Goal: Information Seeking & Learning: Learn about a topic

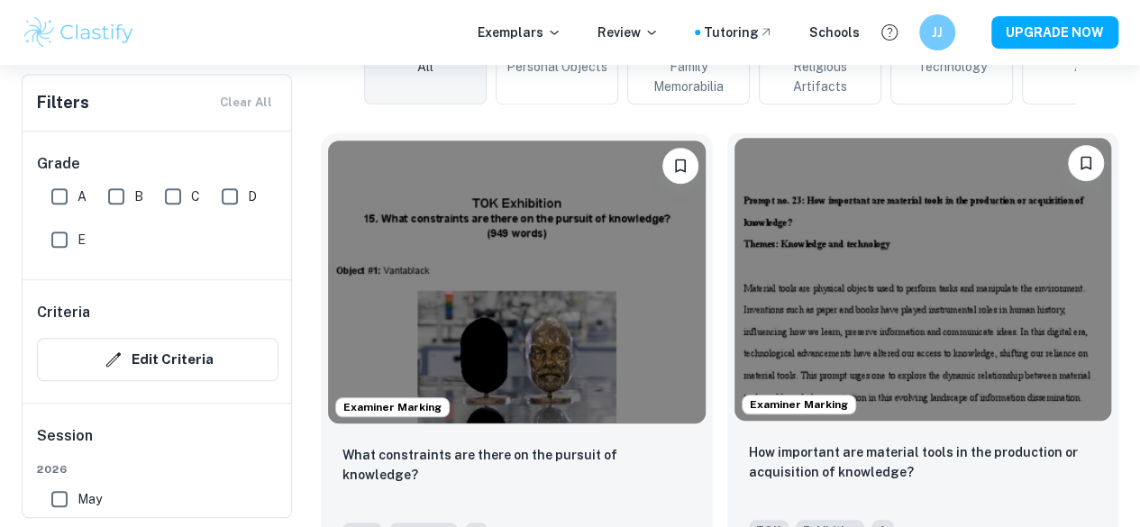
scroll to position [508, 0]
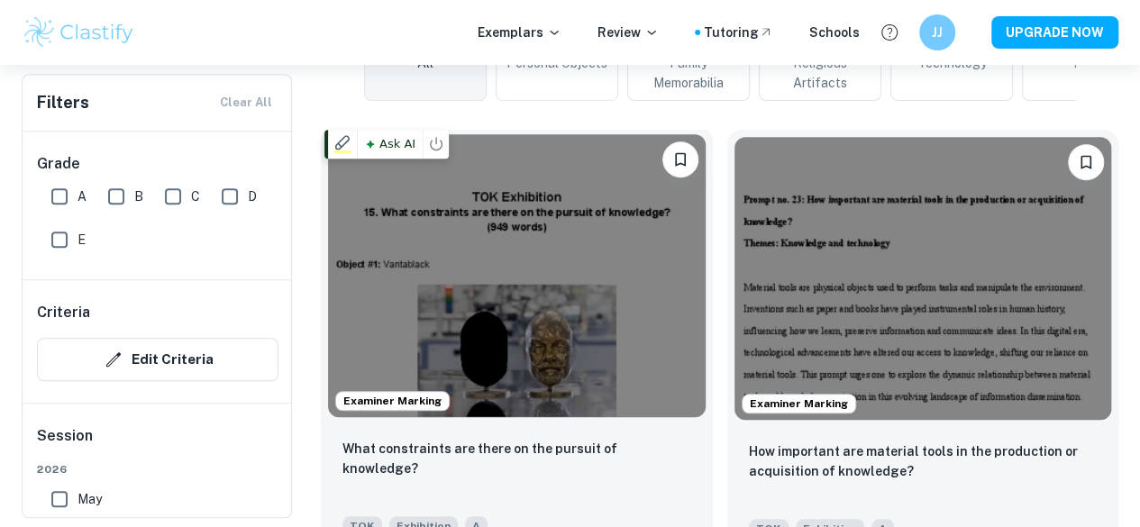
click at [475, 235] on img at bounding box center [517, 275] width 378 height 283
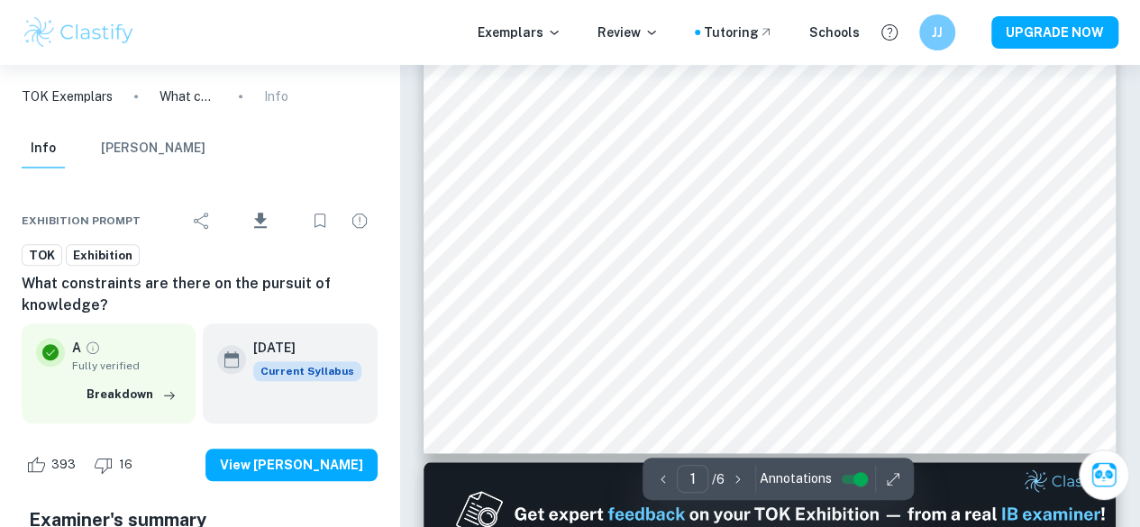
scroll to position [524, 0]
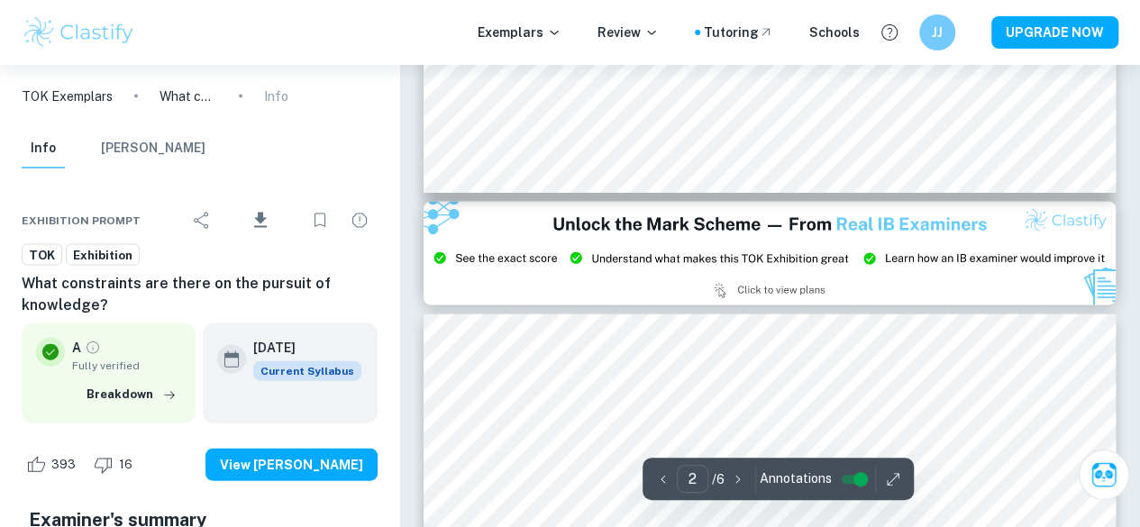
type input "3"
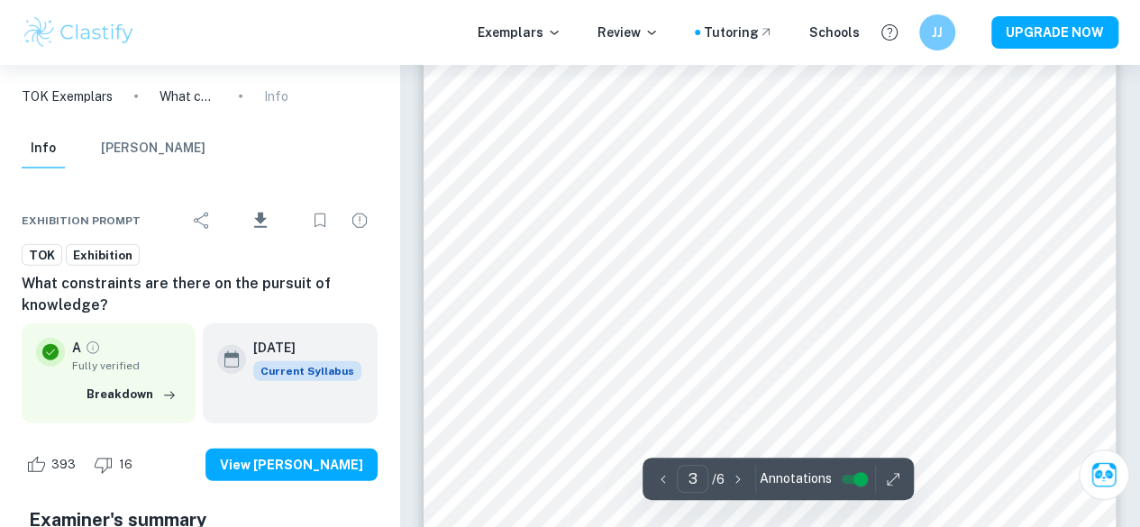
scroll to position [2084, 0]
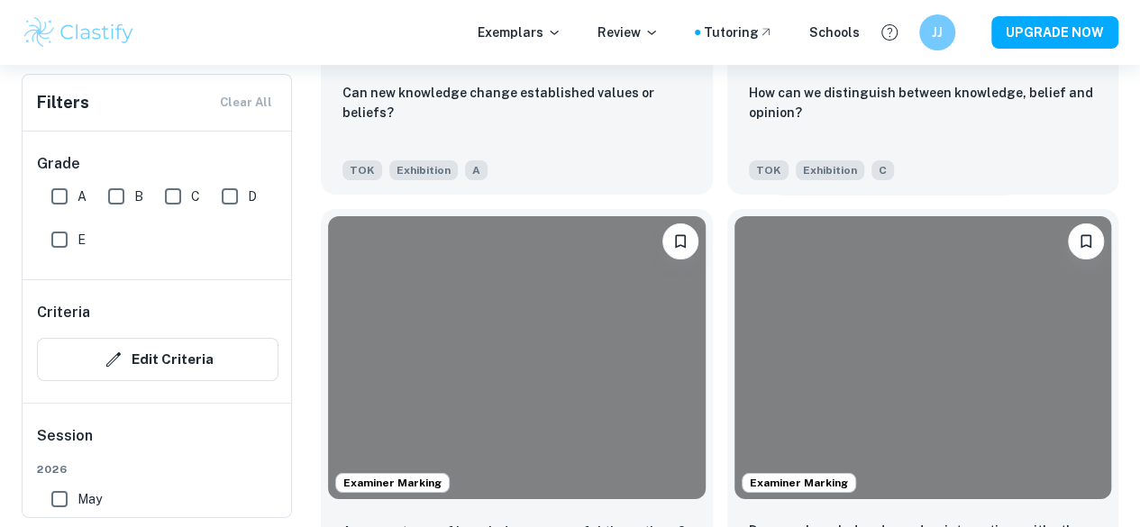
scroll to position [6560, 0]
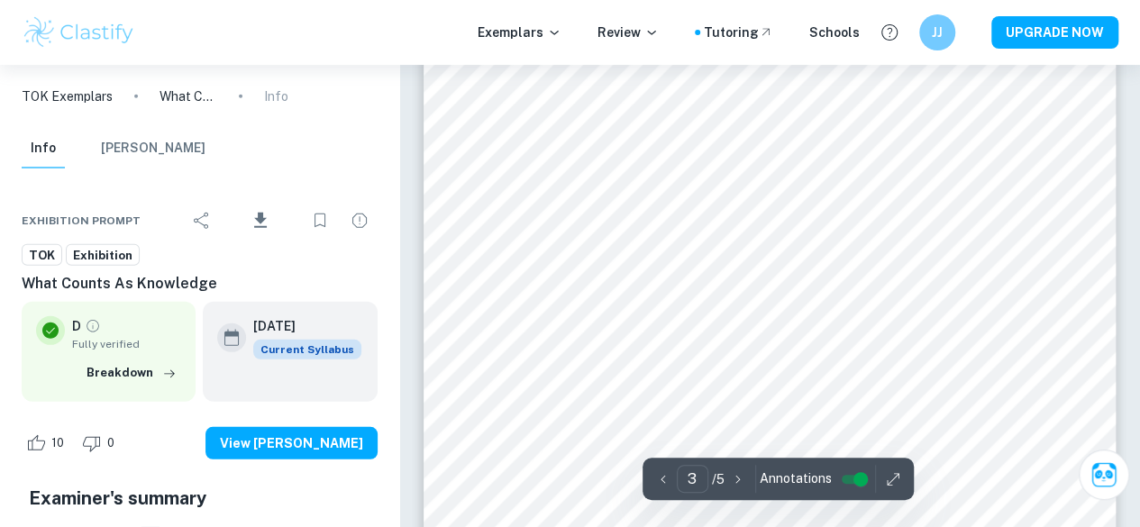
scroll to position [2457, 0]
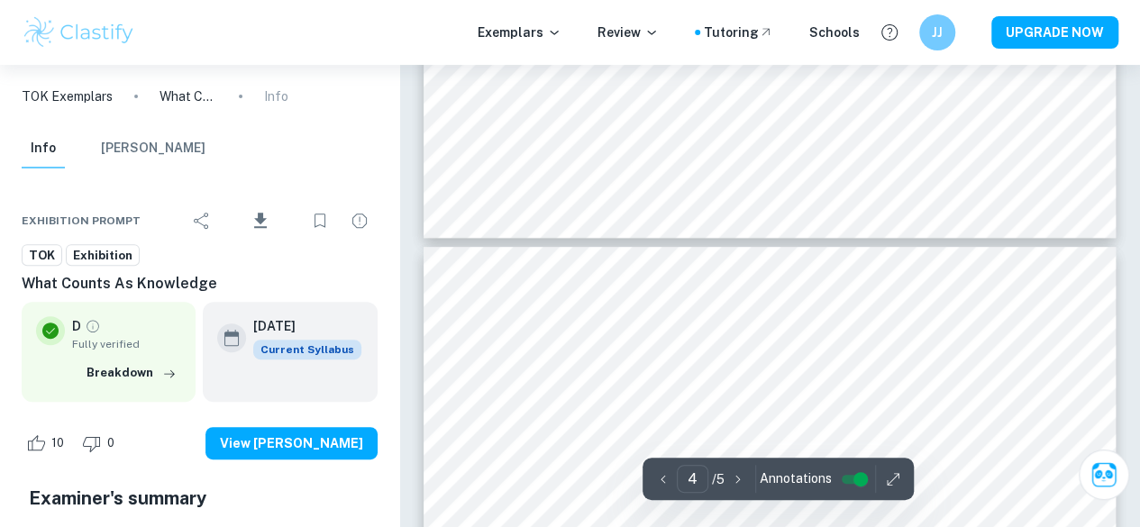
type input "5"
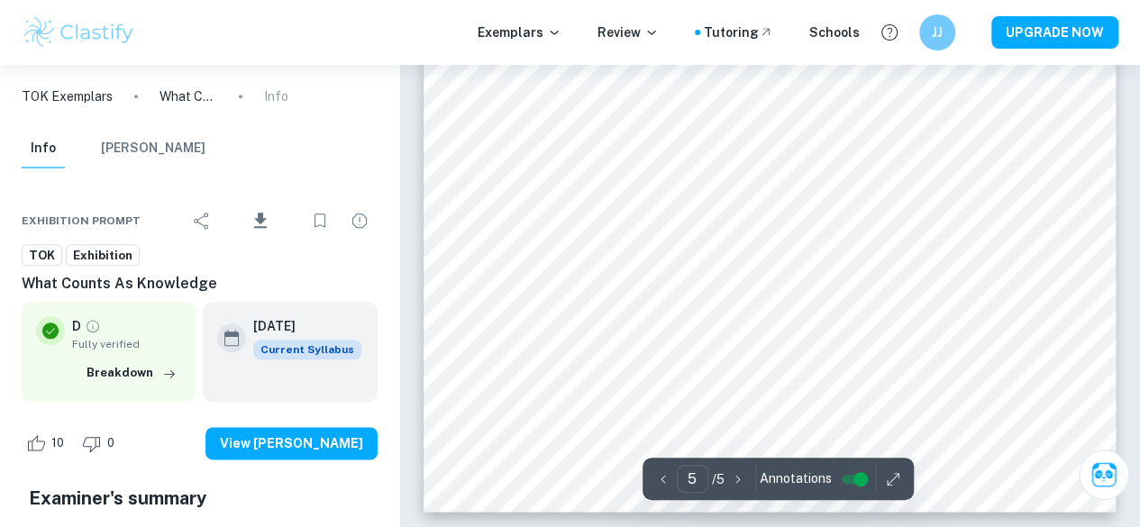
scroll to position [4309, 0]
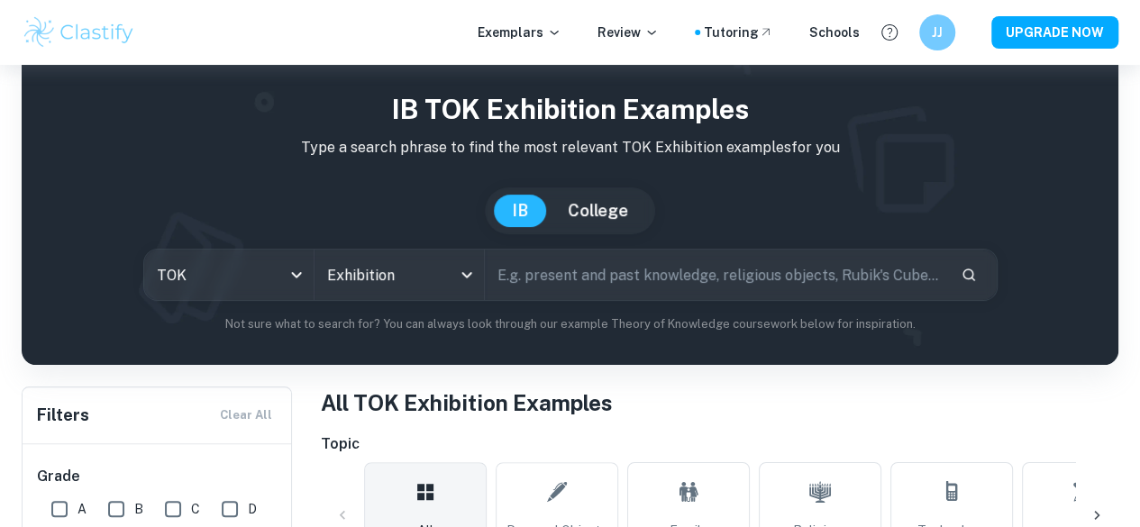
scroll to position [40, 0]
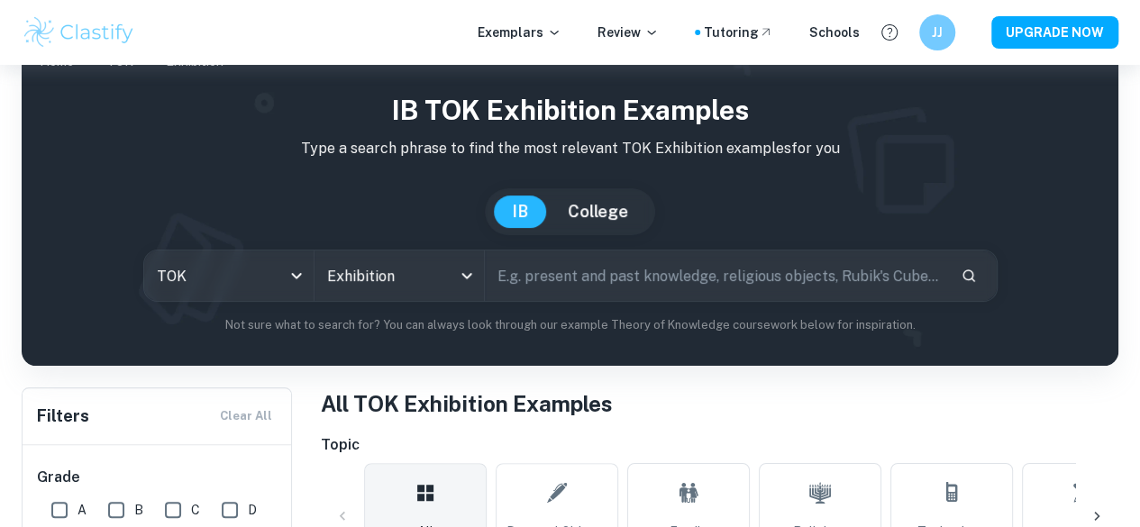
click at [559, 293] on input "text" at bounding box center [715, 276] width 461 height 50
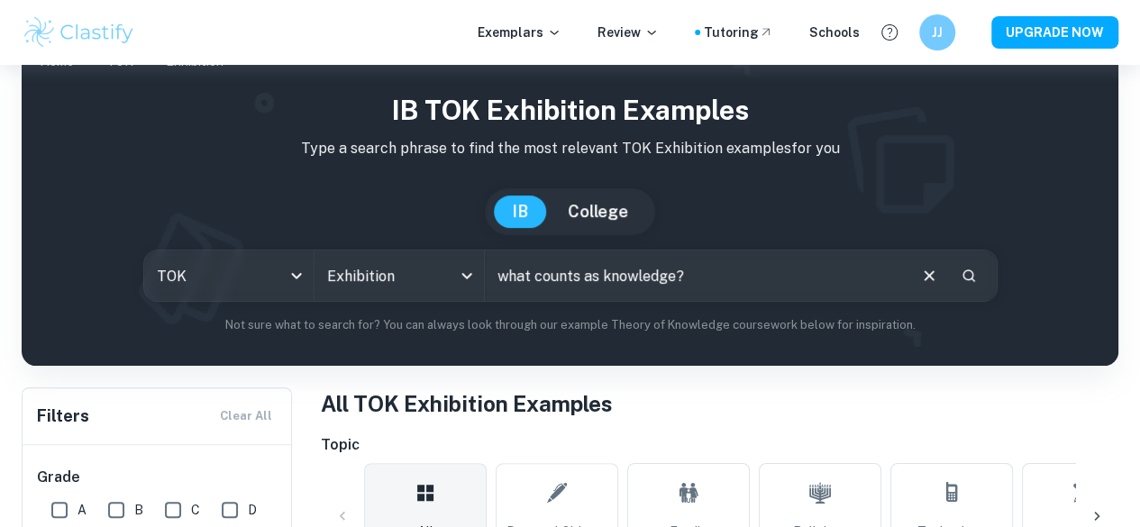
type input "what counts as knowledge?"
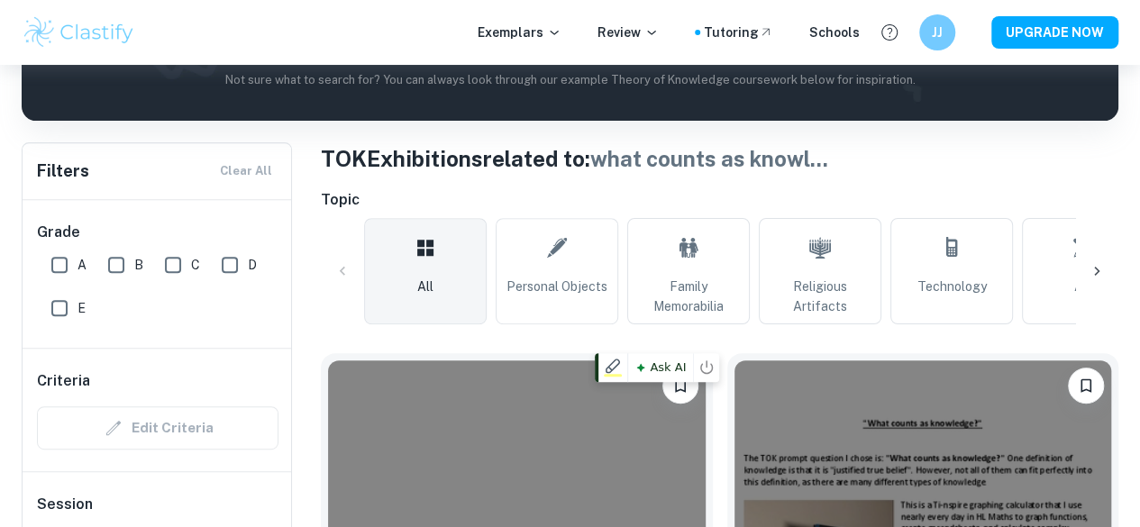
scroll to position [487, 0]
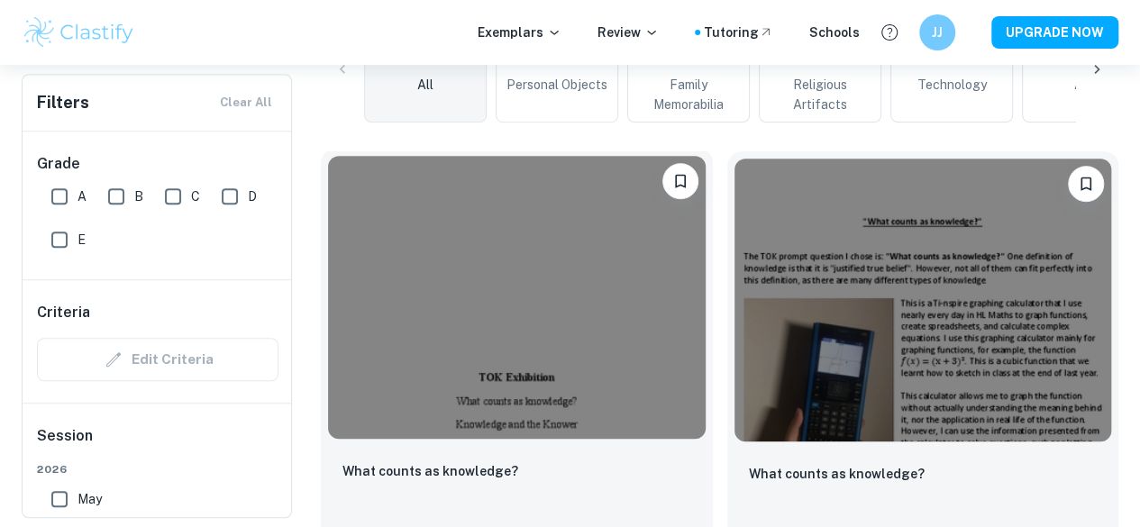
click at [522, 446] on div "What counts as knowledge? TOK Exhibition A" at bounding box center [517, 509] width 392 height 126
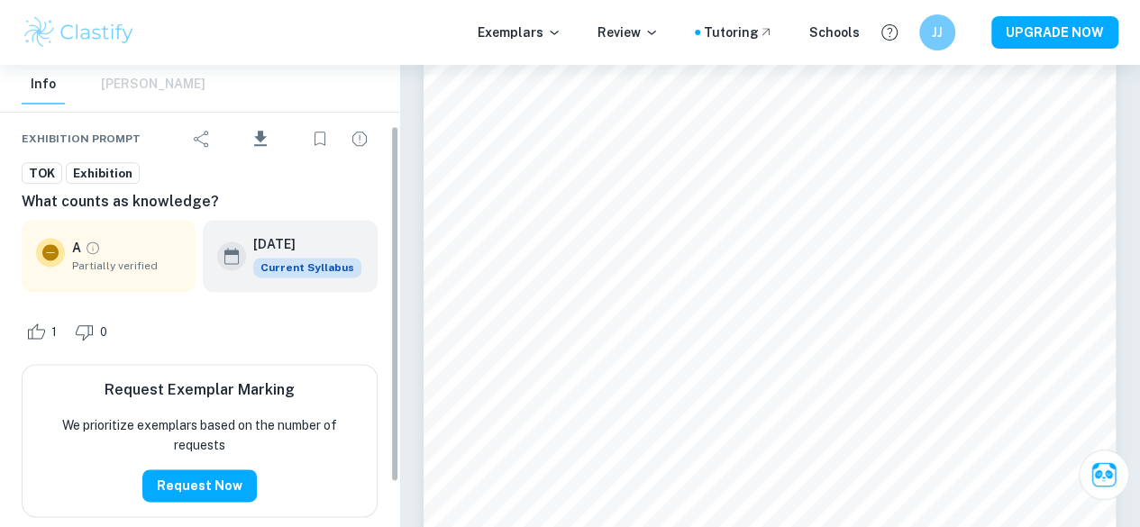
scroll to position [85, 0]
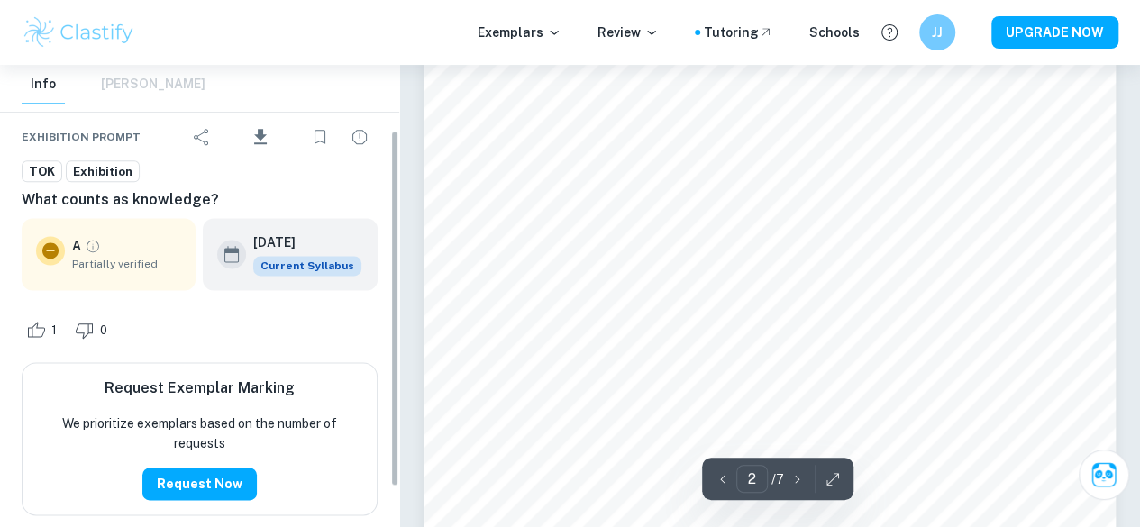
click at [144, 475] on div "We prioritize exemplars based on the number of requests Request Now" at bounding box center [199, 457] width 325 height 87
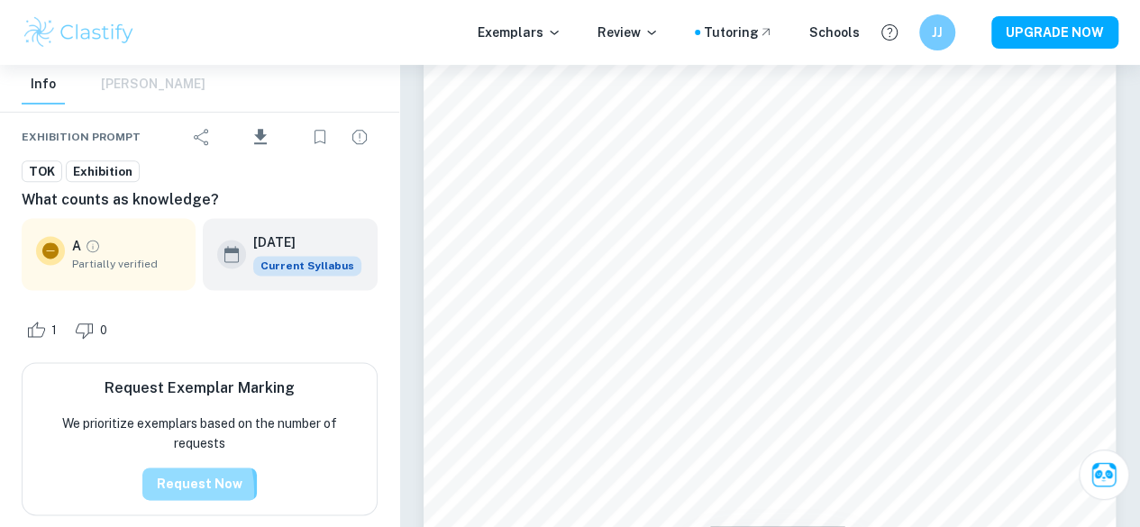
click at [159, 491] on button "Request Now" at bounding box center [199, 484] width 114 height 32
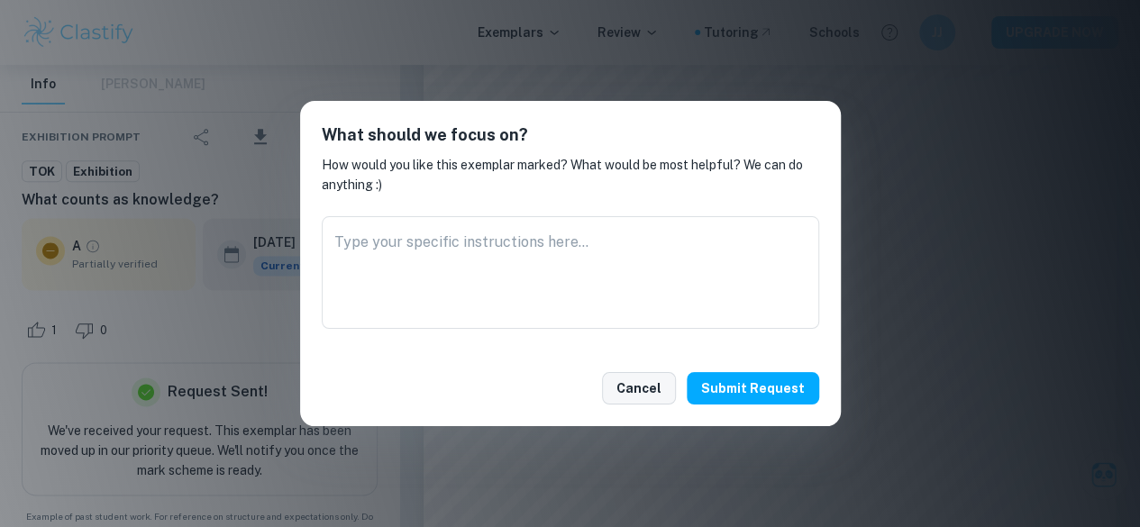
click at [643, 390] on button "Cancel" at bounding box center [639, 388] width 74 height 32
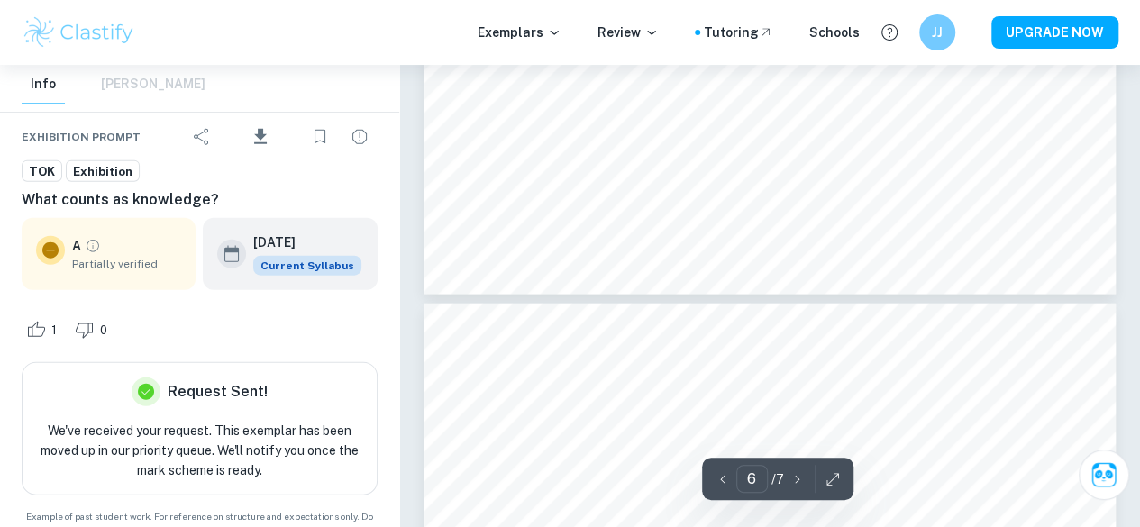
scroll to position [5433, 0]
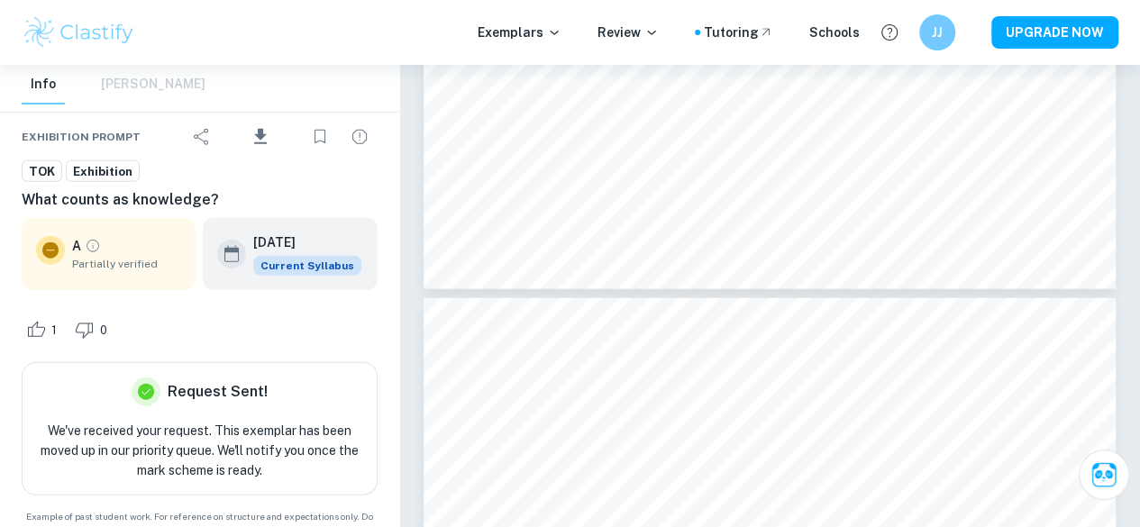
type input "7"
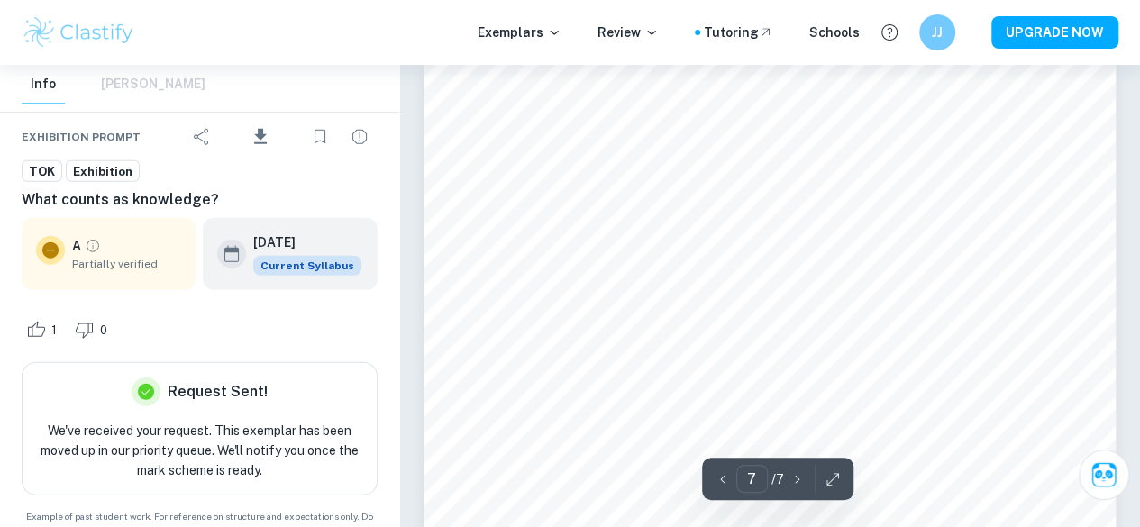
scroll to position [5672, 0]
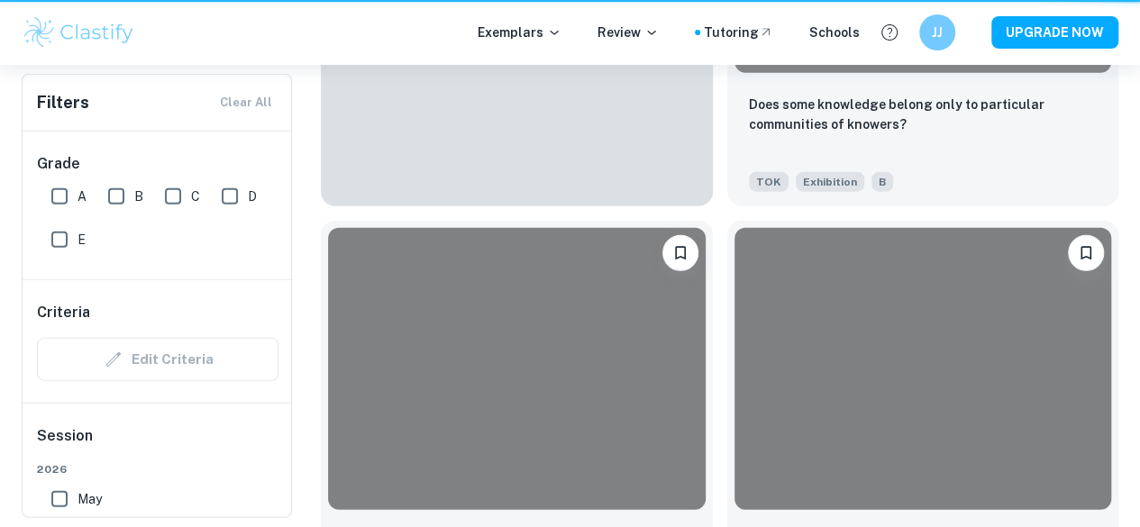
scroll to position [487, 0]
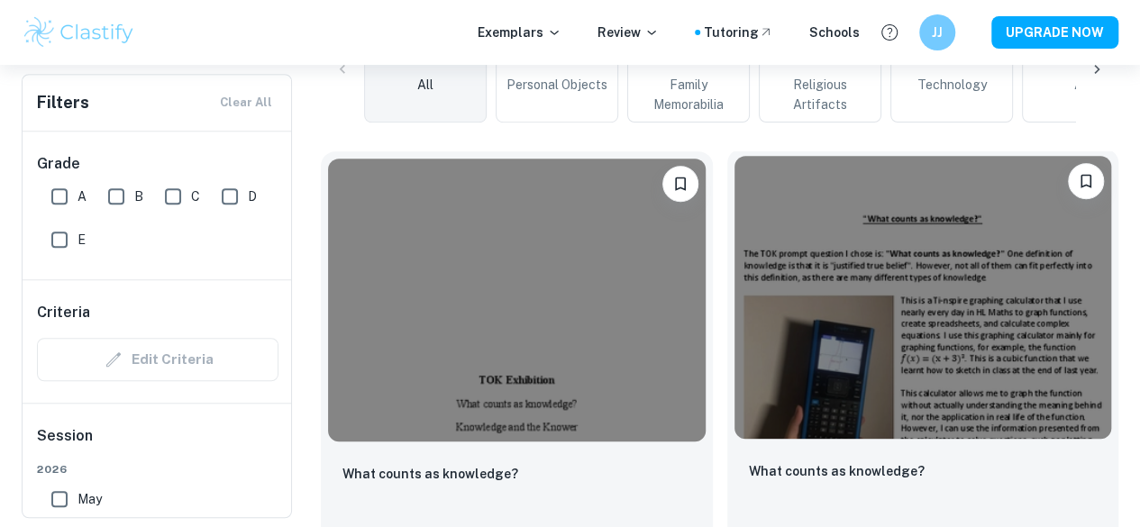
click at [789, 446] on div "What counts as knowledge? TOK Exhibition" at bounding box center [923, 509] width 392 height 126
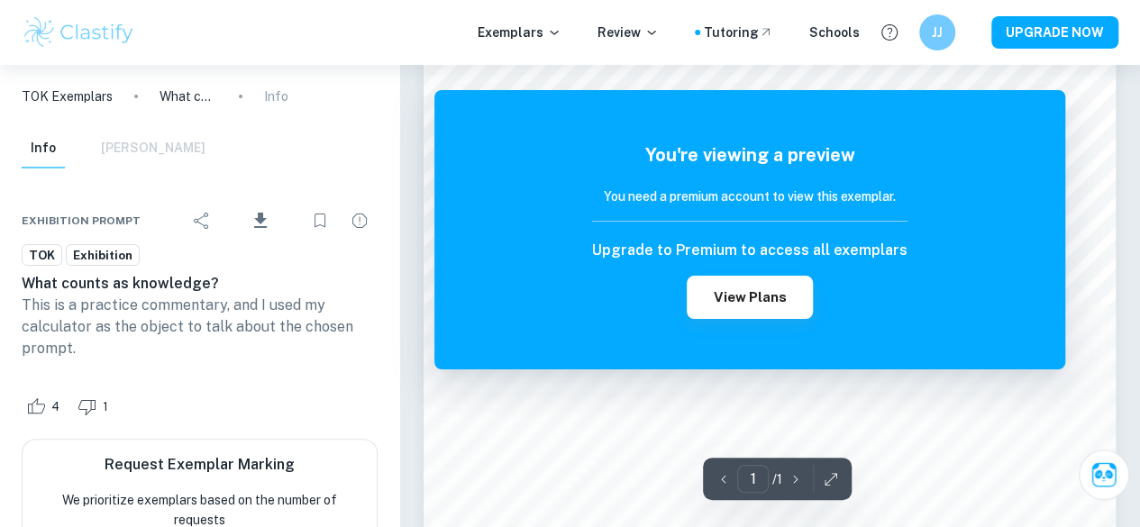
scroll to position [79, 0]
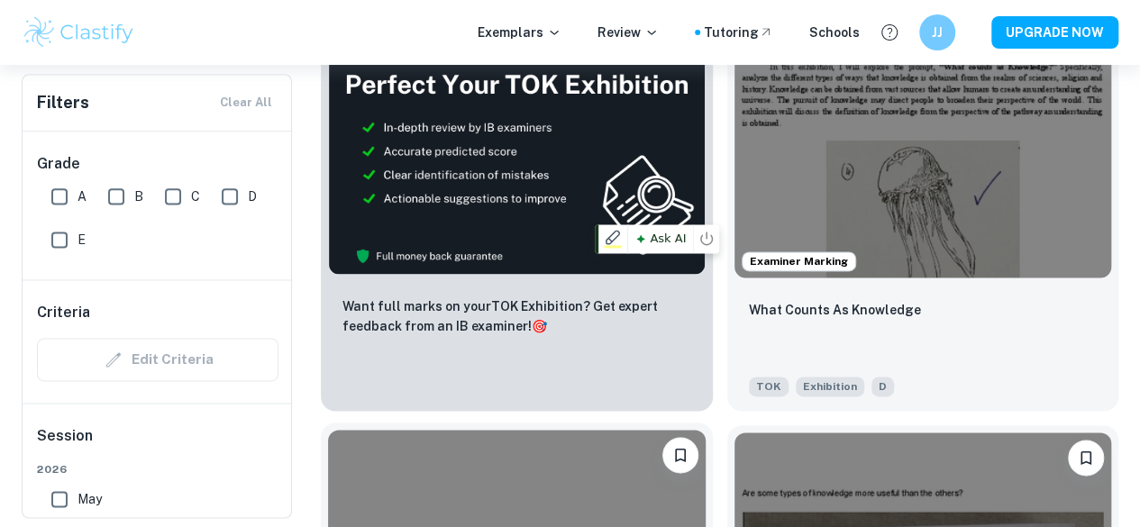
scroll to position [1120, 0]
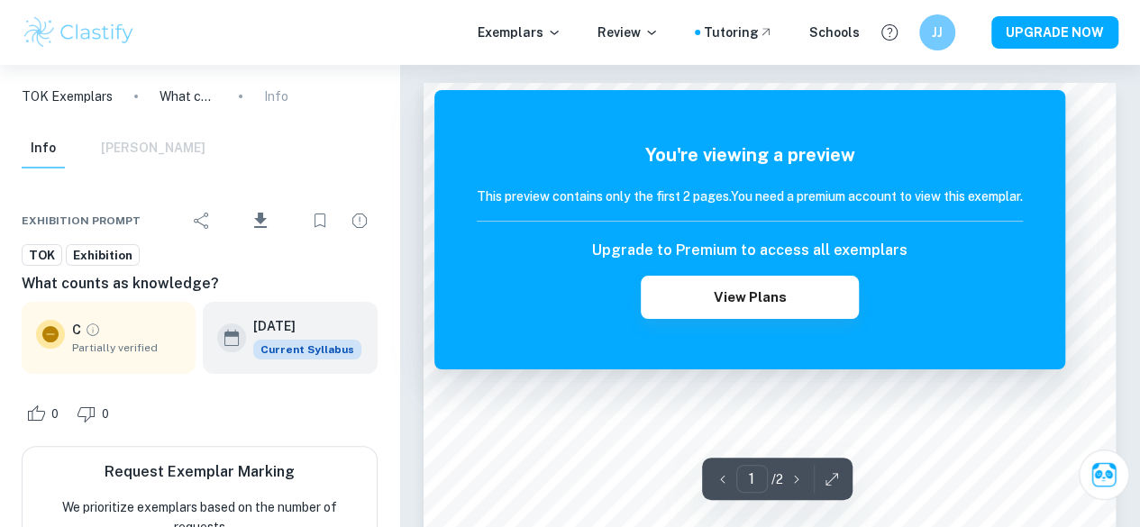
click at [786, 183] on div "You're viewing a preview This preview contains only the first 2 pages. You need…" at bounding box center [750, 230] width 546 height 178
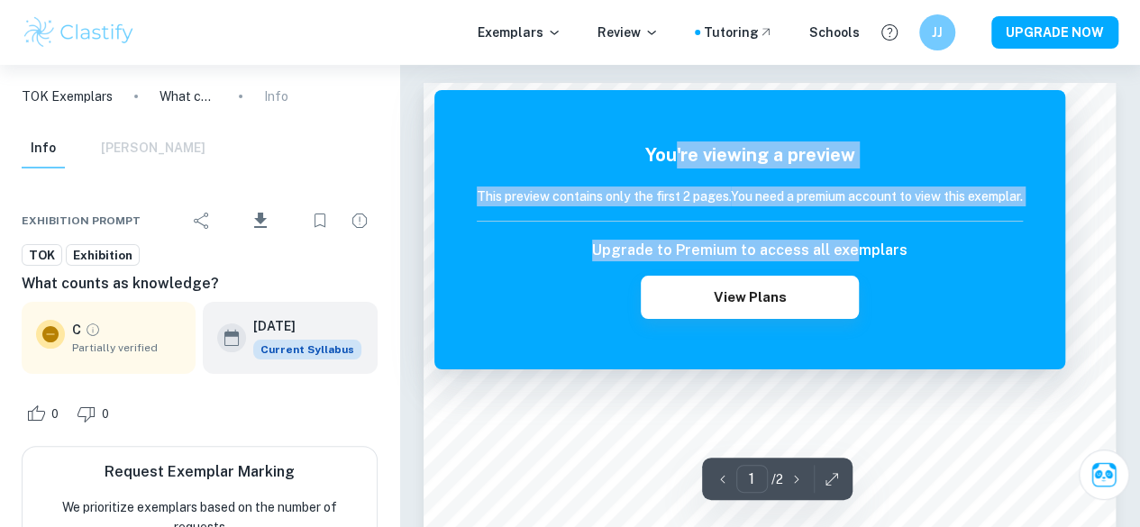
drag, startPoint x: 849, startPoint y: 246, endPoint x: 637, endPoint y: 154, distance: 230.9
click at [637, 154] on div "You're viewing a preview This preview contains only the first 2 pages. You need…" at bounding box center [750, 230] width 546 height 178
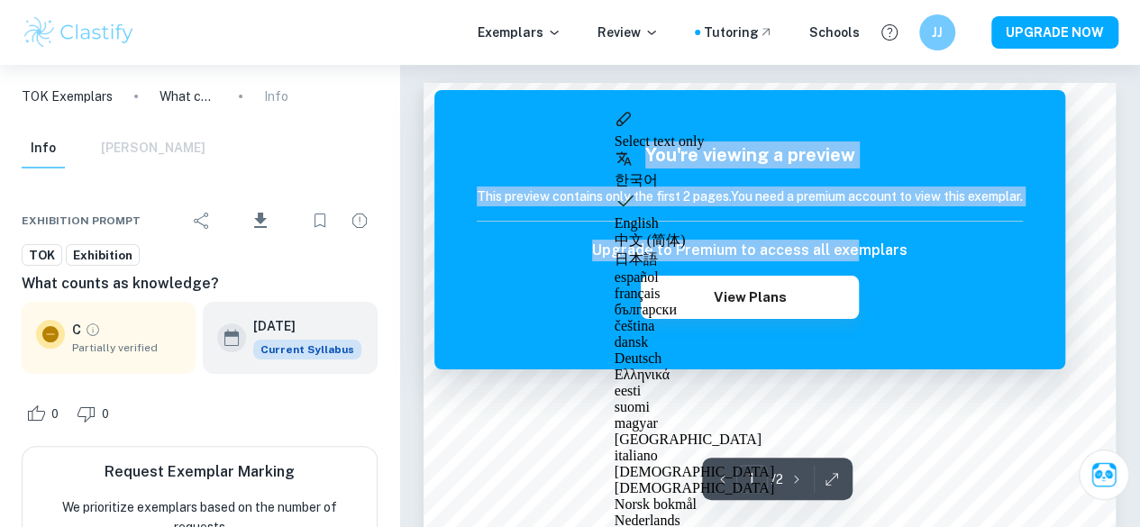
click at [922, 206] on div "This preview contains only the first 2 pages. You need a premium account to vie…" at bounding box center [750, 204] width 546 height 35
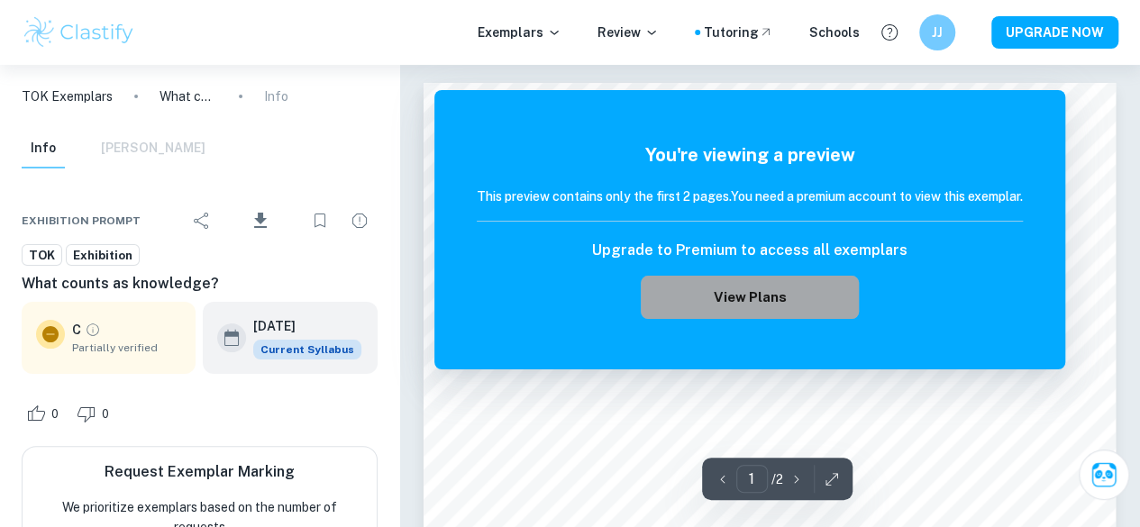
click at [812, 293] on button "View Plans" at bounding box center [750, 297] width 218 height 43
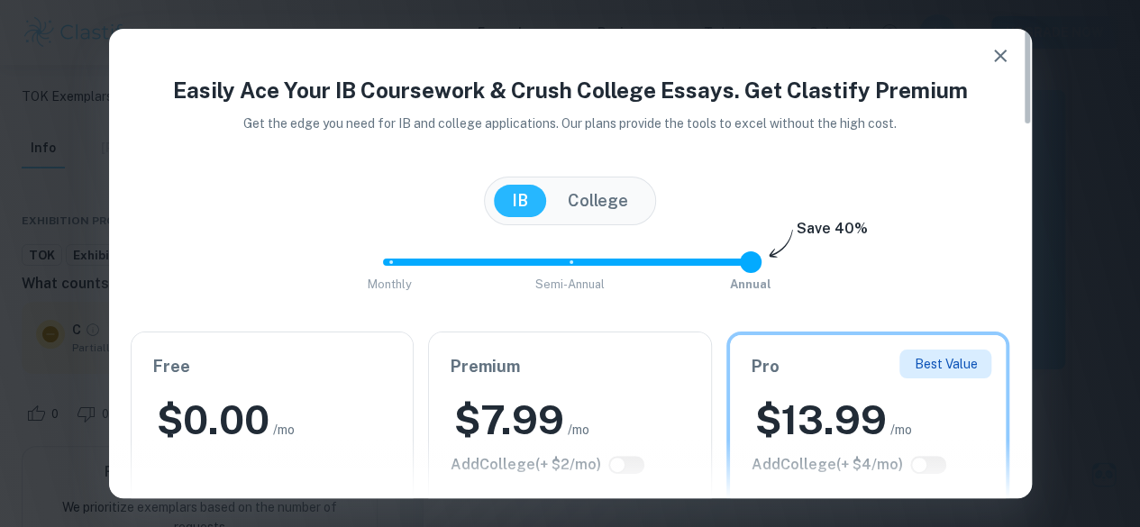
click at [989, 59] on icon "button" at bounding box center [1000, 56] width 22 height 22
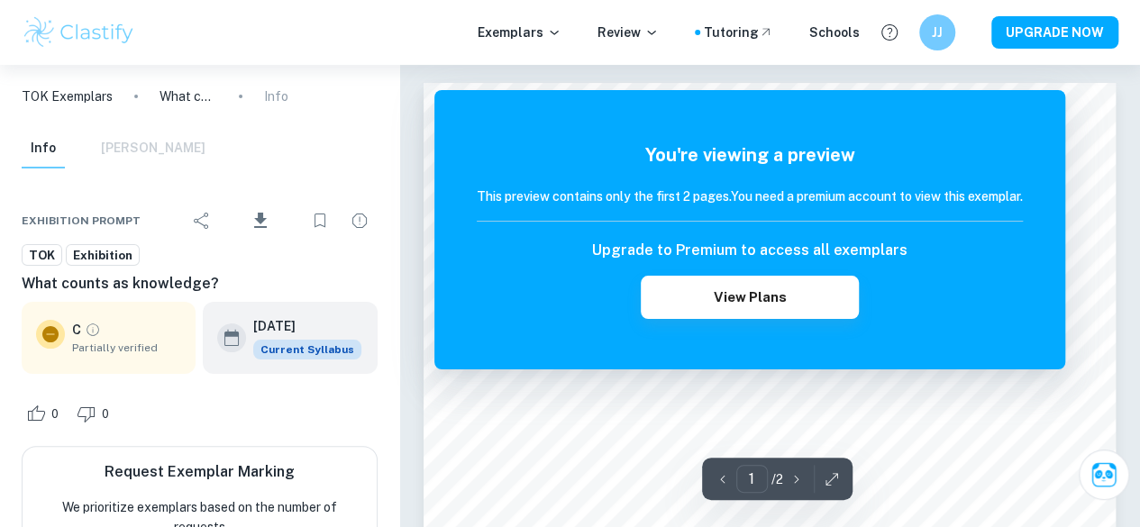
click at [1005, 95] on div "You're viewing a preview This preview contains only the first 2 pages. You need…" at bounding box center [749, 229] width 631 height 279
click at [1013, 100] on div "You're viewing a preview This preview contains only the first 2 pages. You need…" at bounding box center [749, 229] width 631 height 279
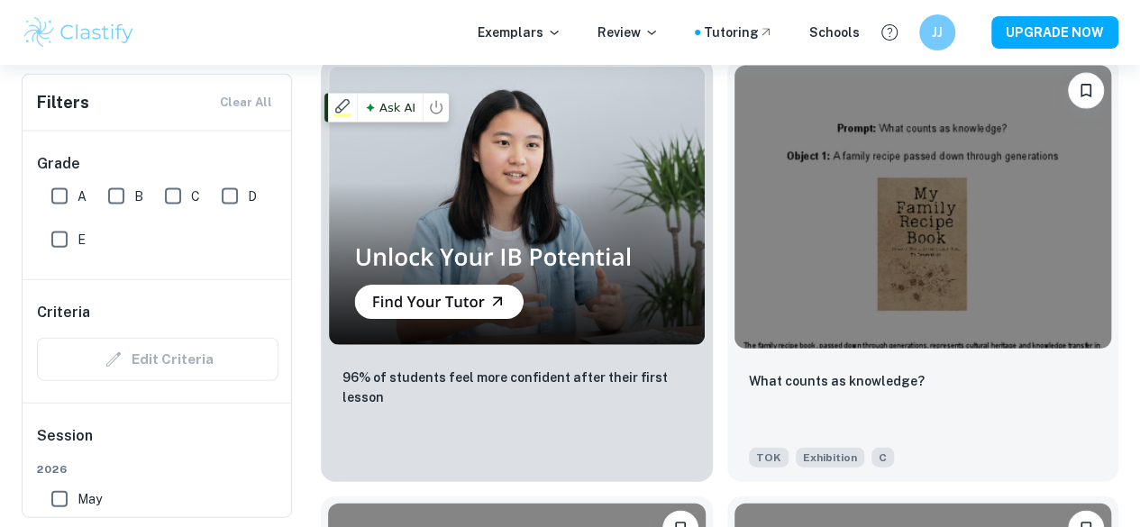
scroll to position [1910, 0]
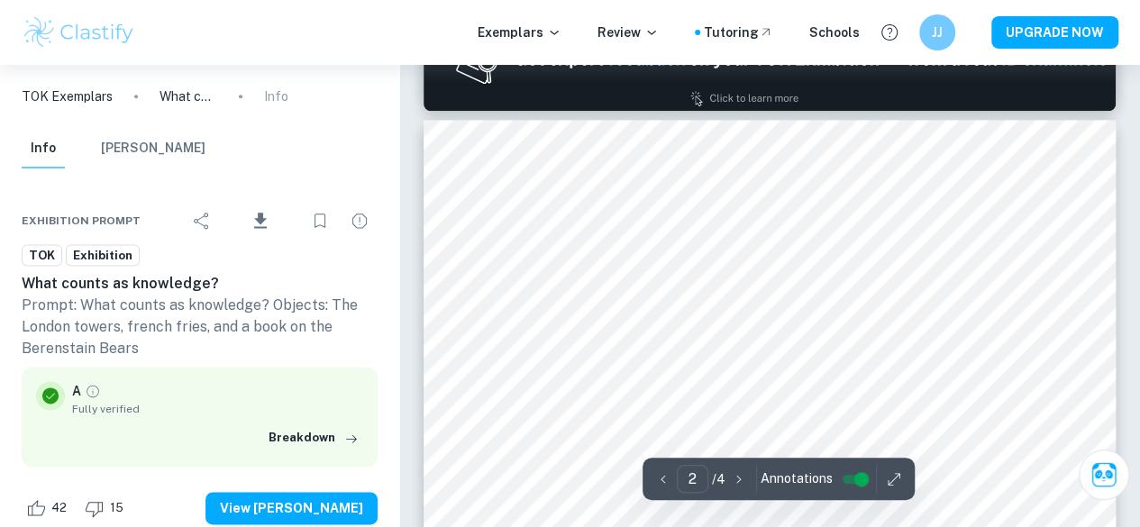
scroll to position [1062, 0]
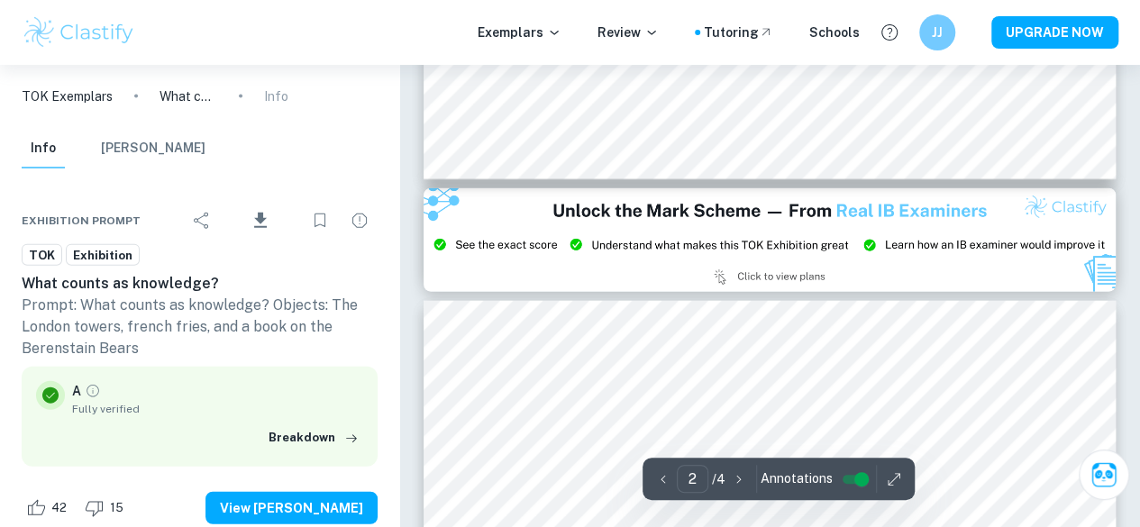
type input "3"
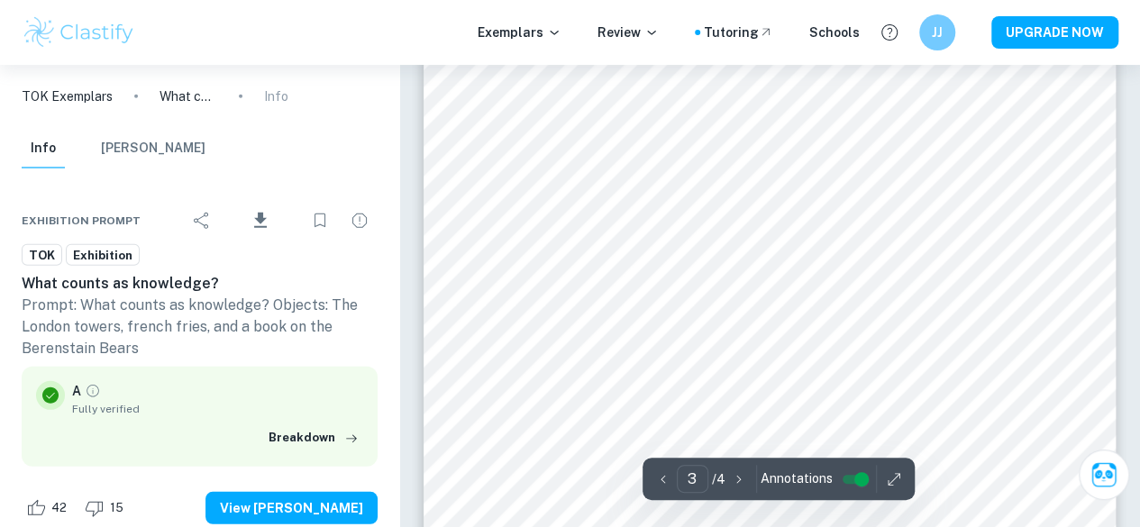
scroll to position [2421, 0]
